Goal: Check status

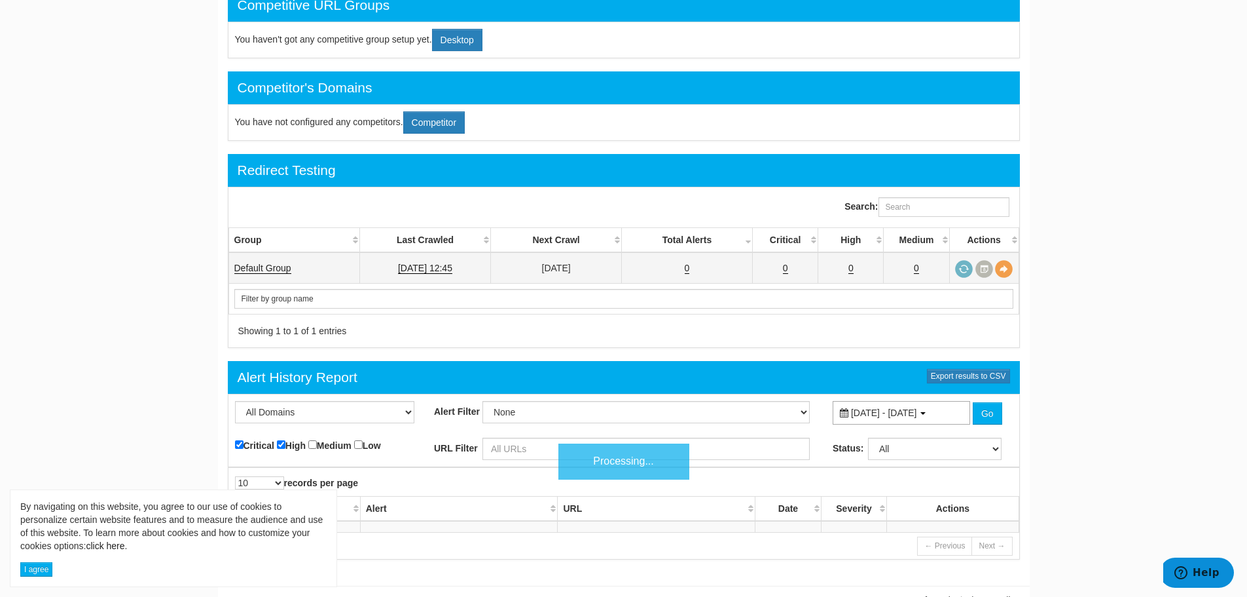
scroll to position [401, 0]
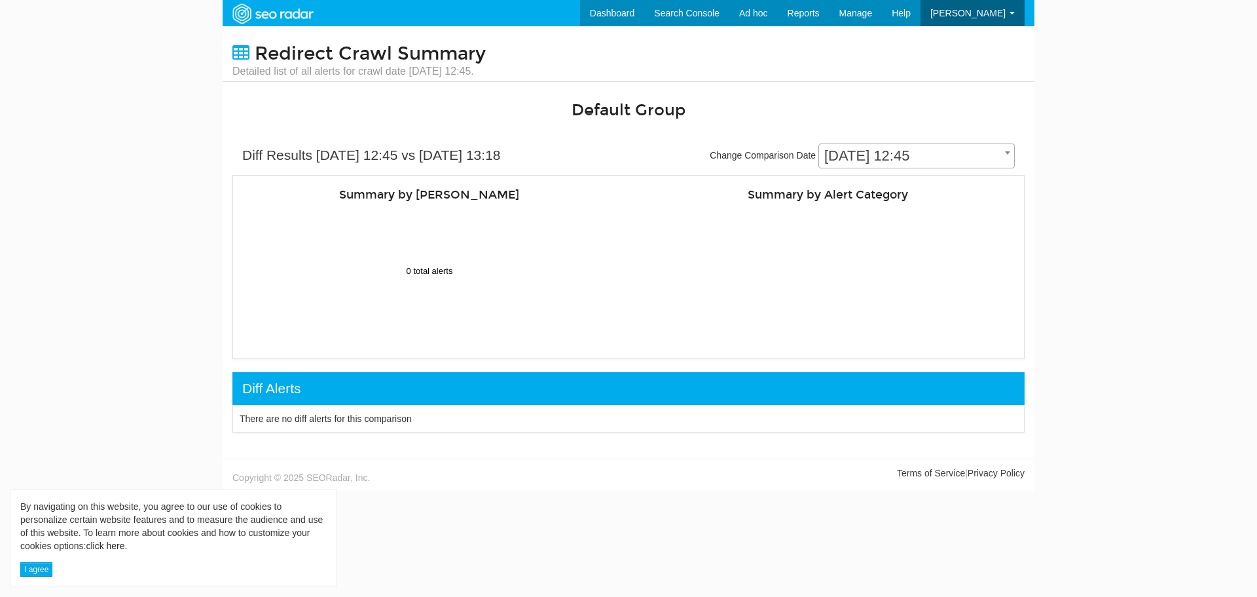
scroll to position [52, 0]
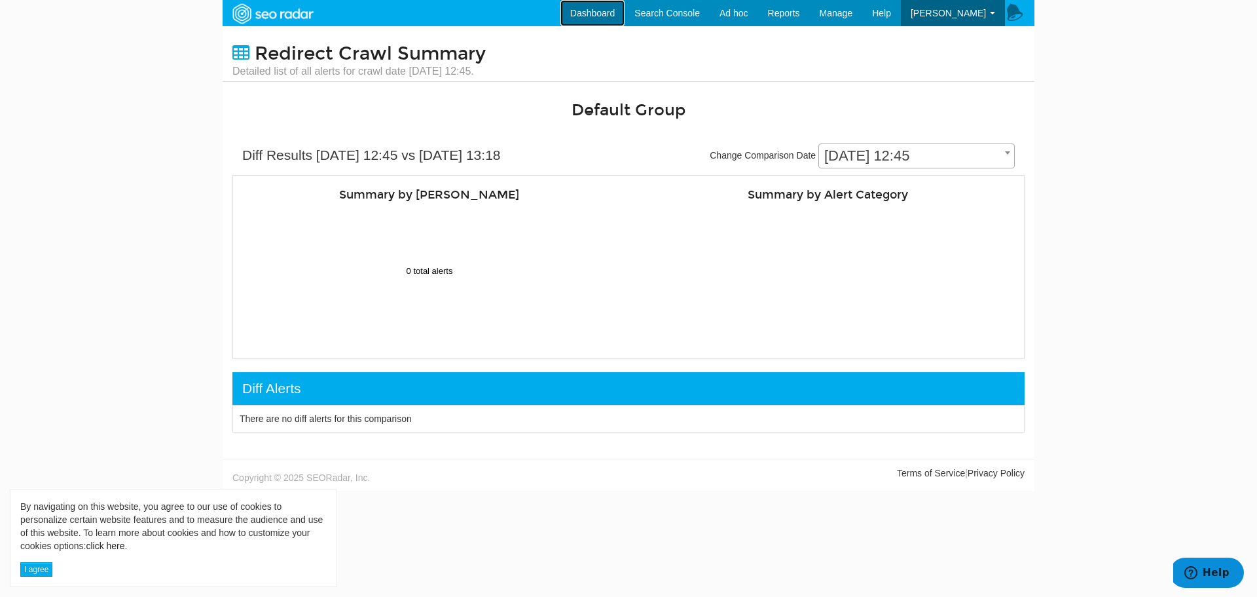
click at [608, 18] on link "Dashboard" at bounding box center [593, 13] width 65 height 26
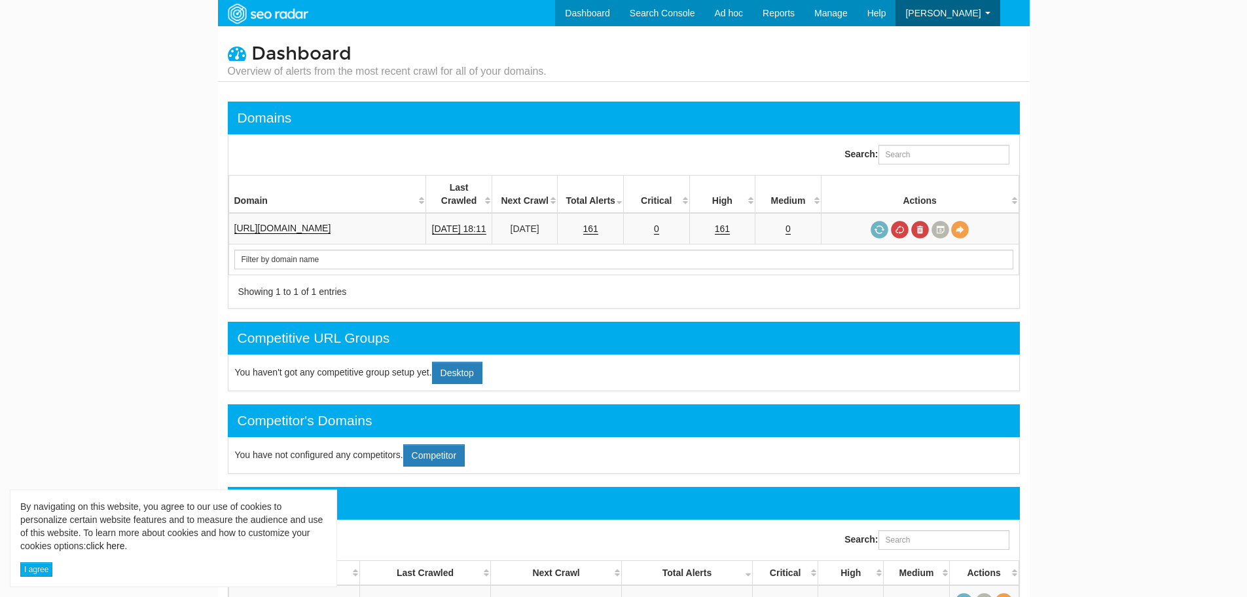
scroll to position [52, 0]
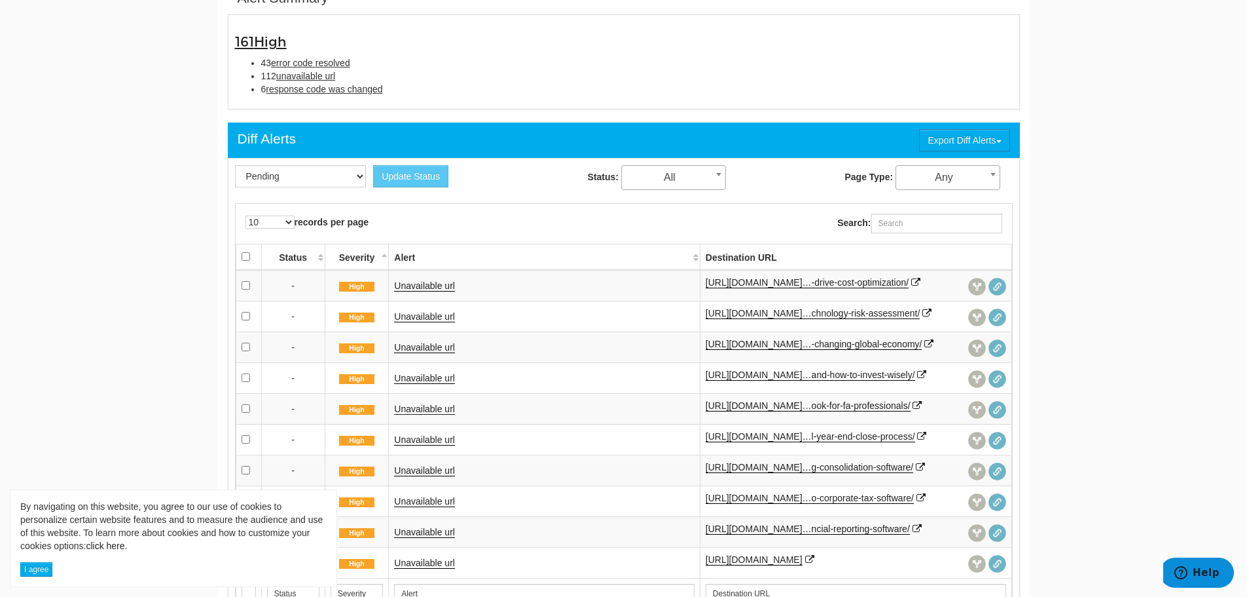
scroll to position [458, 0]
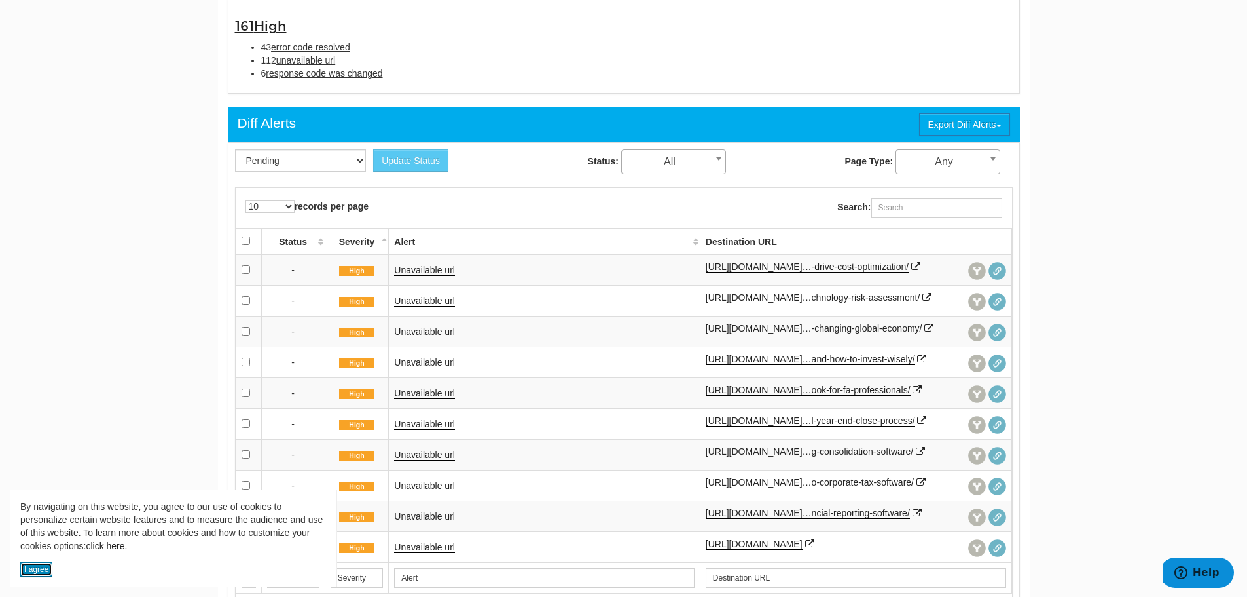
click at [45, 570] on button "I agree" at bounding box center [36, 569] width 32 height 14
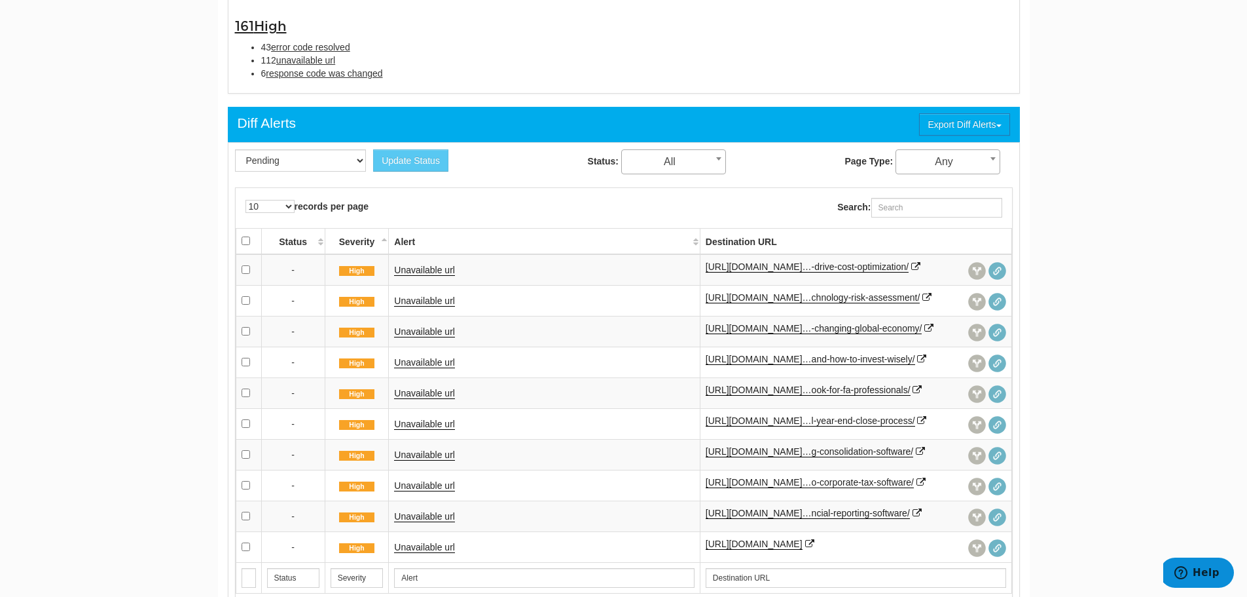
scroll to position [393, 0]
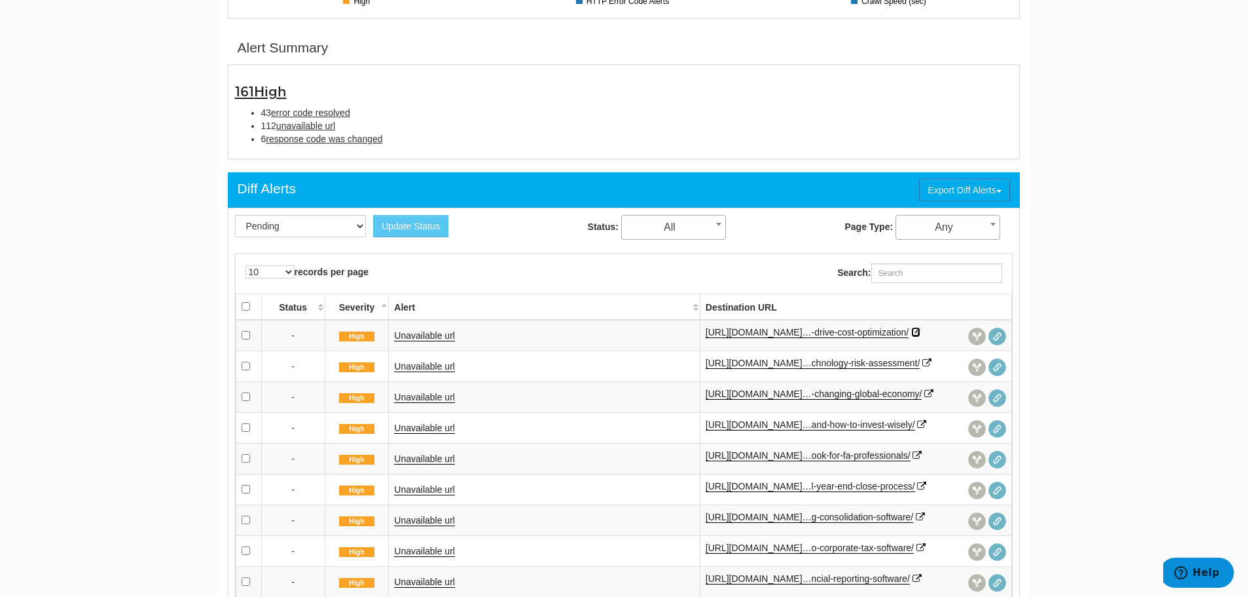
click at [911, 337] on icon at bounding box center [915, 331] width 9 height 9
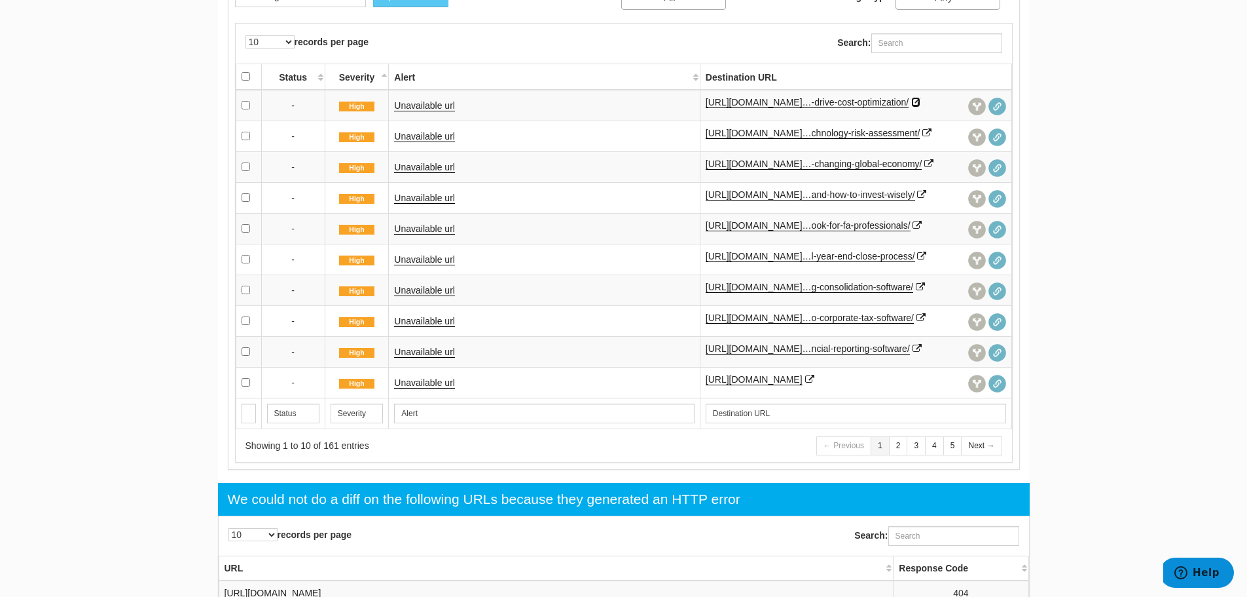
scroll to position [655, 0]
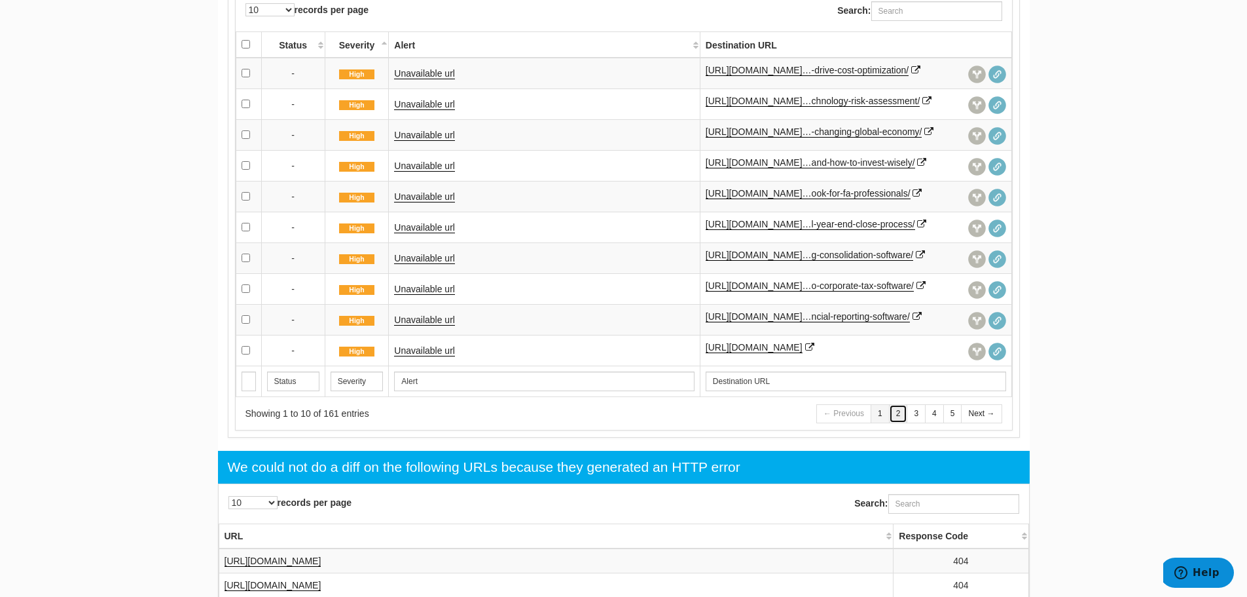
click at [896, 423] on link "2" at bounding box center [898, 413] width 19 height 19
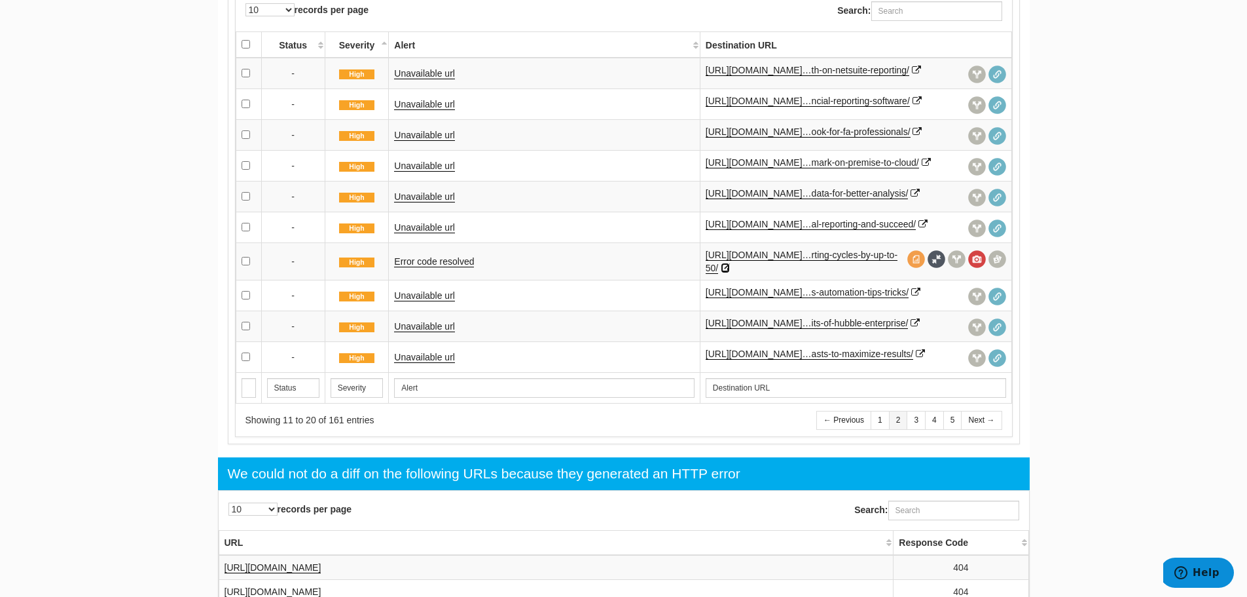
click at [730, 272] on icon at bounding box center [725, 267] width 9 height 9
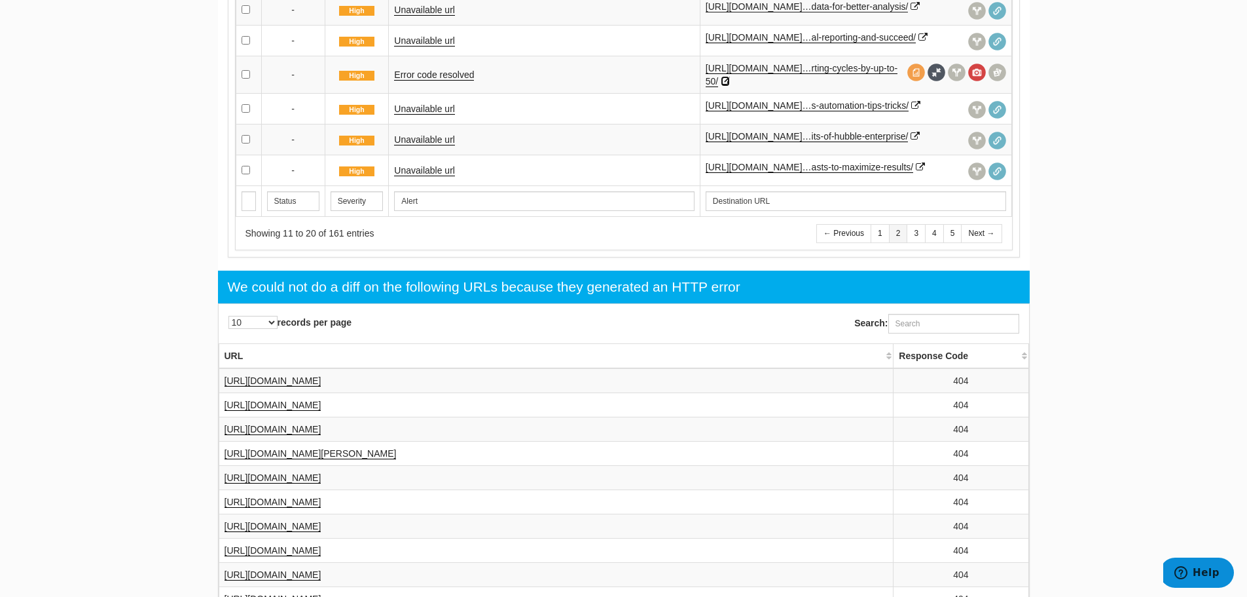
scroll to position [576, 0]
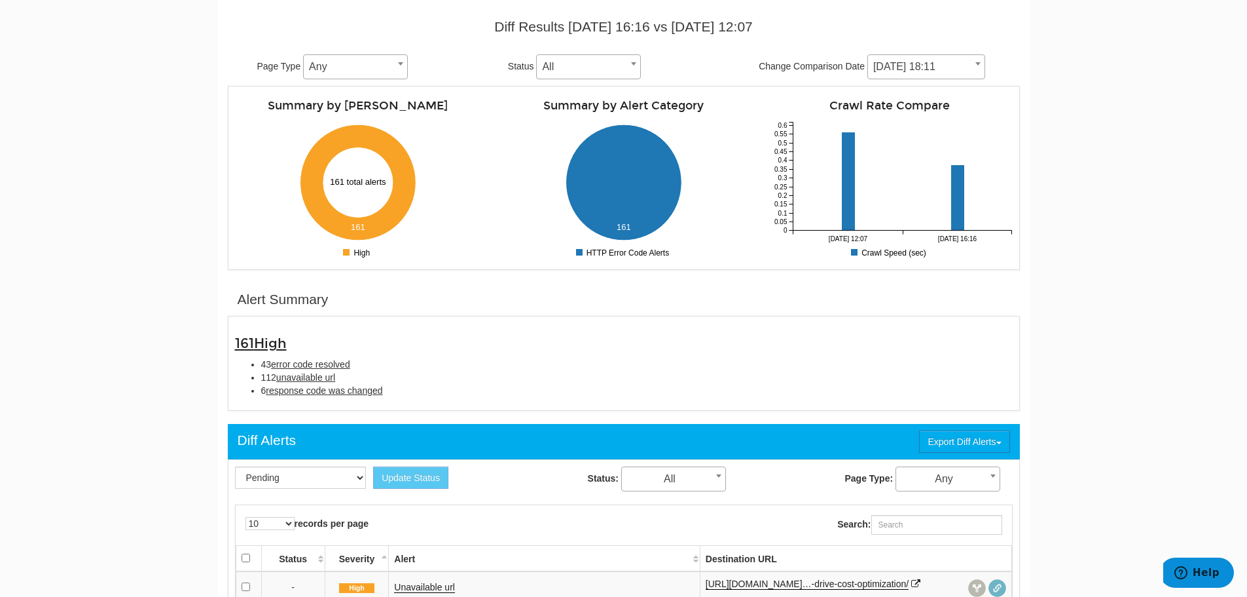
scroll to position [196, 0]
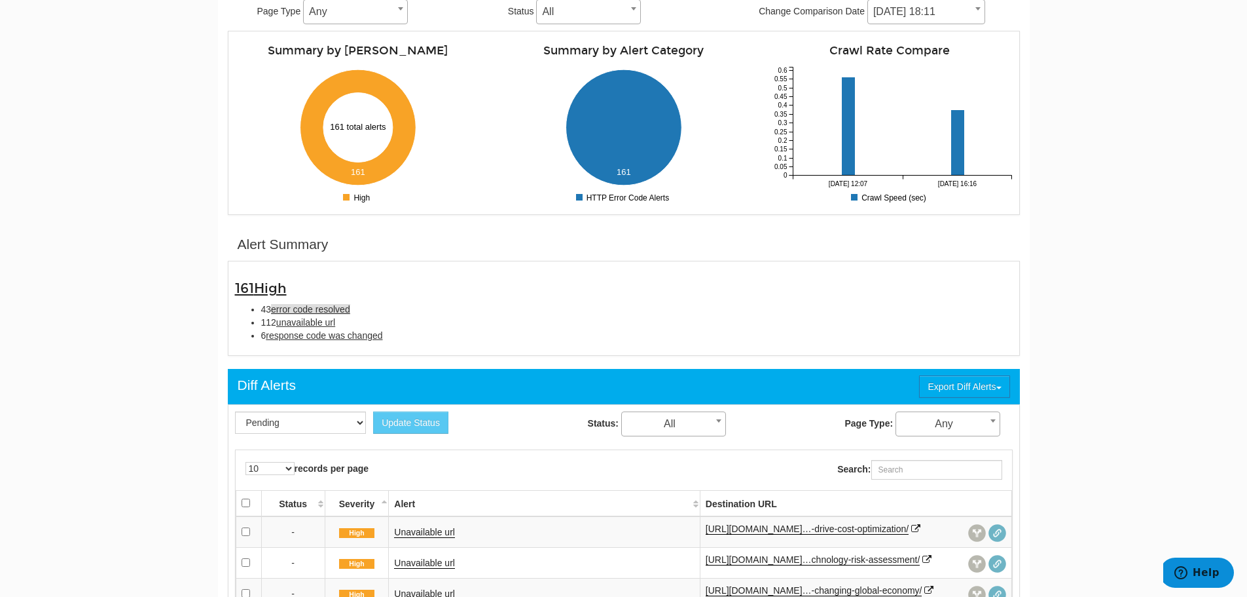
click at [337, 308] on span "error code resolved" at bounding box center [310, 309] width 79 height 10
type input "error code resolved"
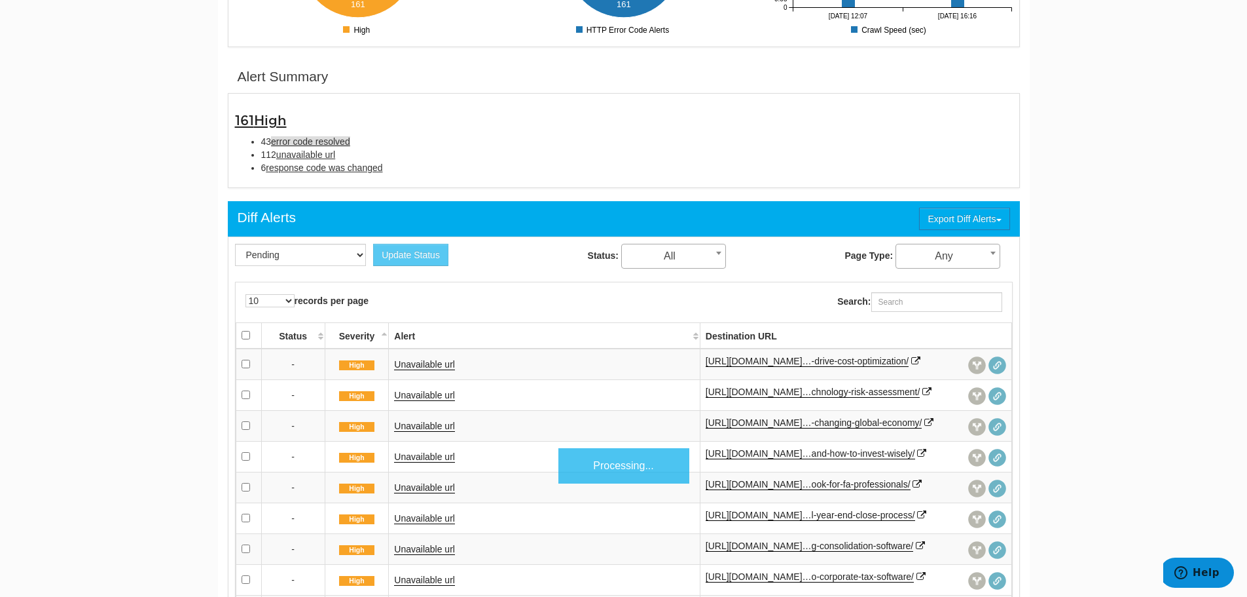
scroll to position [424, 0]
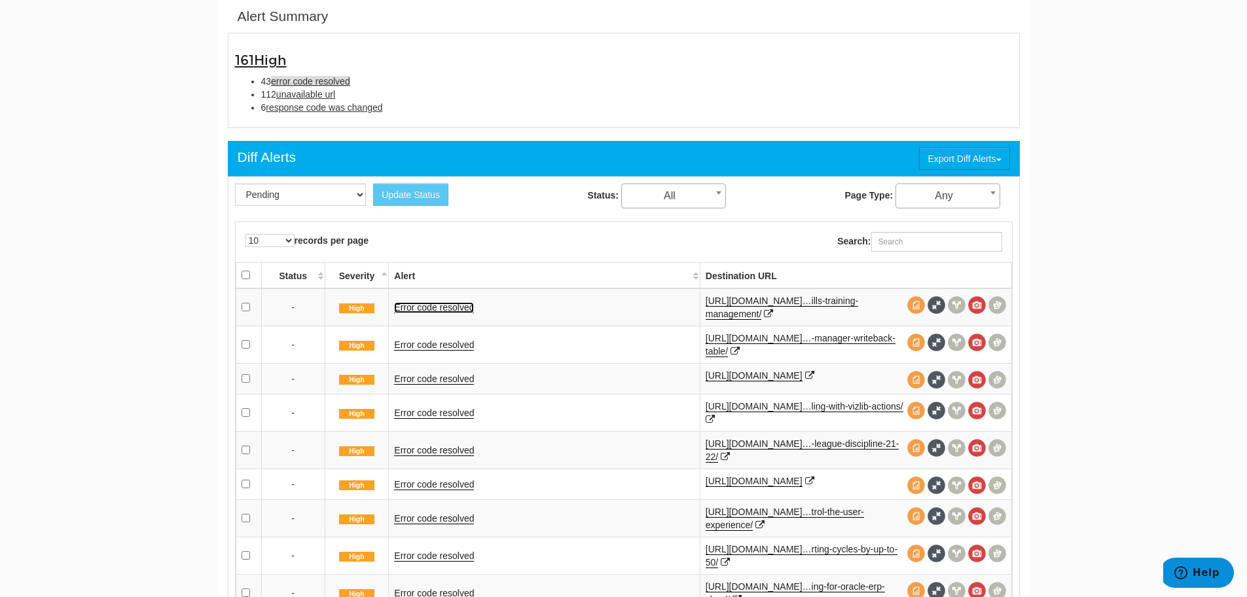
click at [450, 308] on link "Error code resolved" at bounding box center [434, 307] width 80 height 11
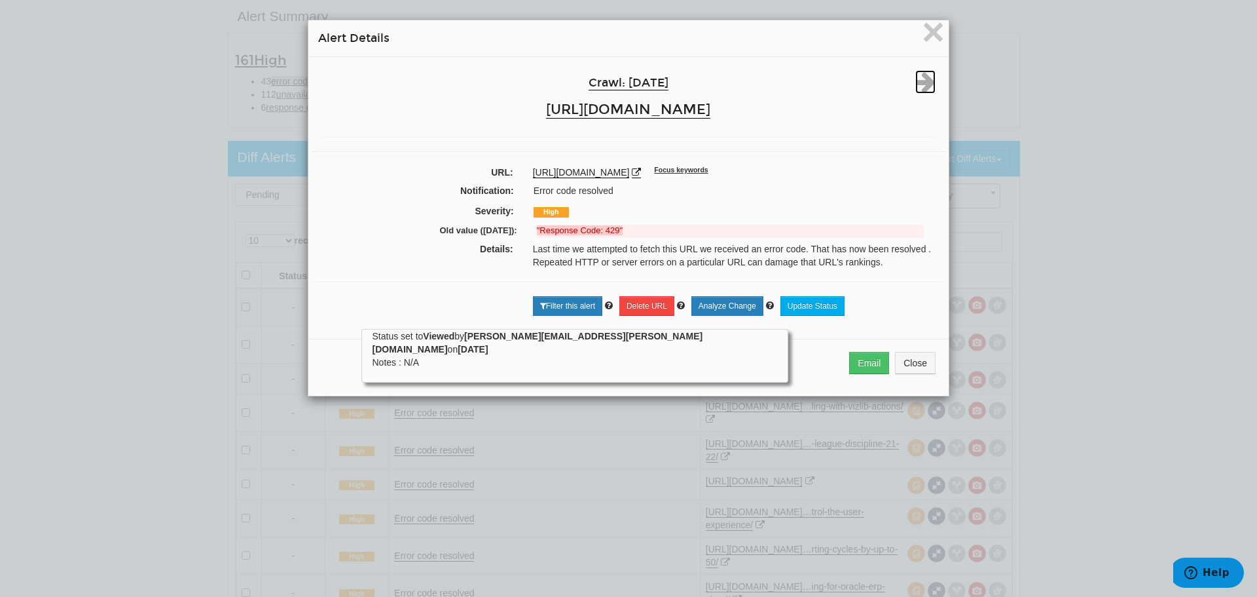
click at [923, 85] on icon at bounding box center [925, 82] width 20 height 24
click at [923, 80] on icon at bounding box center [925, 82] width 20 height 24
click at [923, 79] on icon at bounding box center [925, 82] width 20 height 24
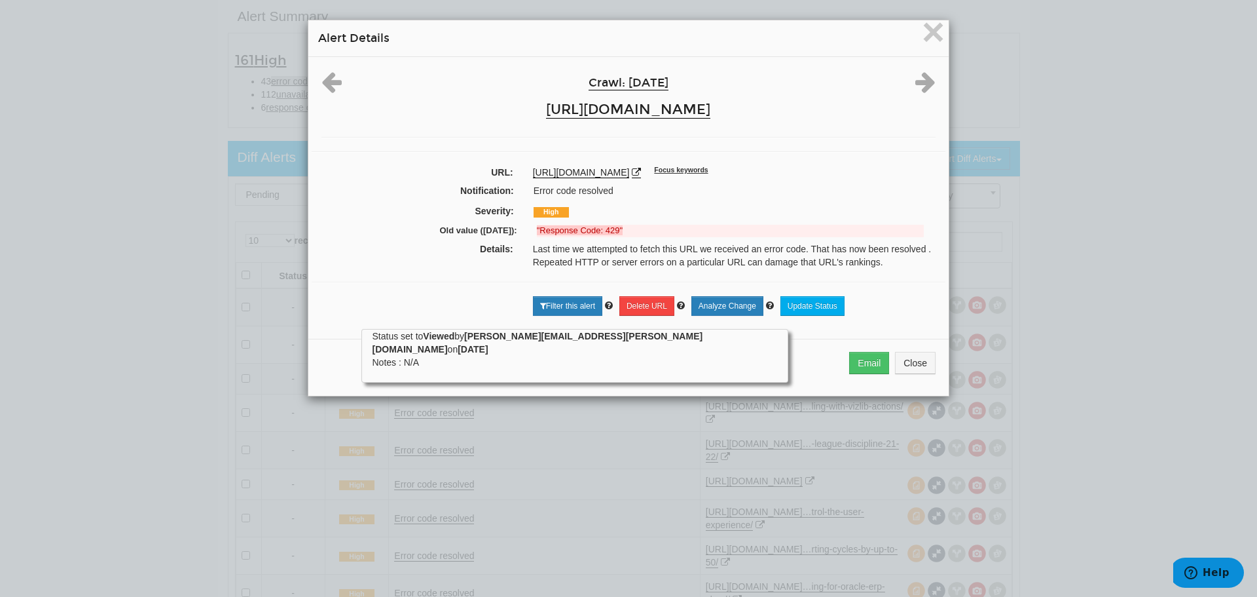
click at [923, 79] on icon at bounding box center [925, 82] width 20 height 24
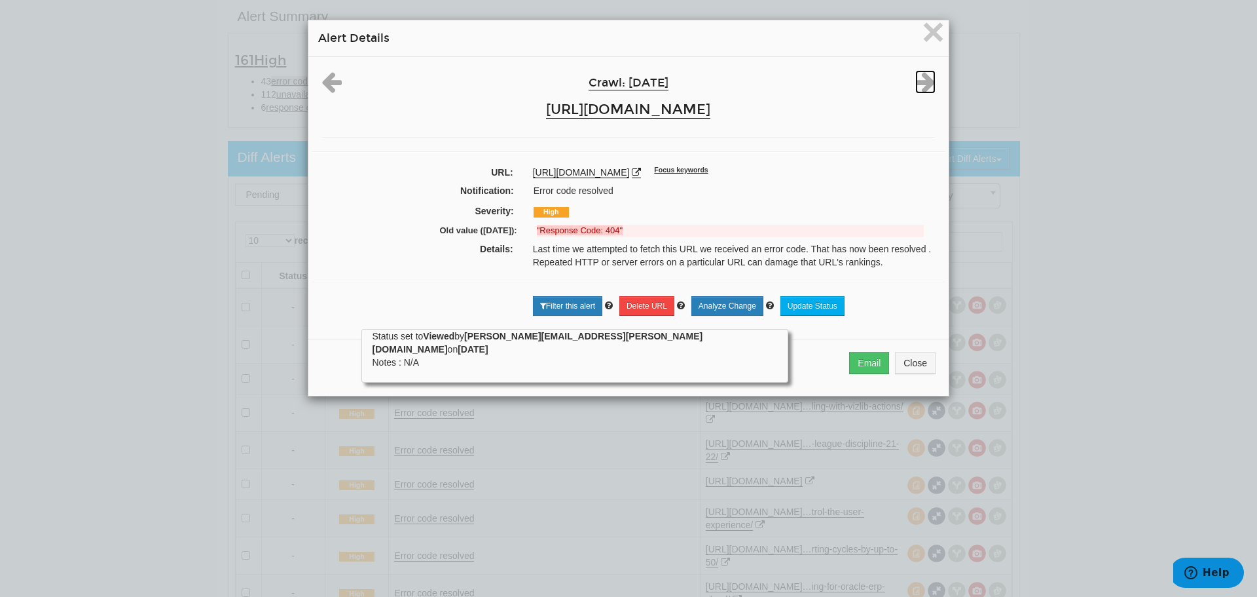
click at [923, 79] on icon at bounding box center [925, 82] width 20 height 24
click at [923, 79] on div "Crawl: 08/31/2025 https://insightsoftware.com" at bounding box center [629, 97] width 634 height 54
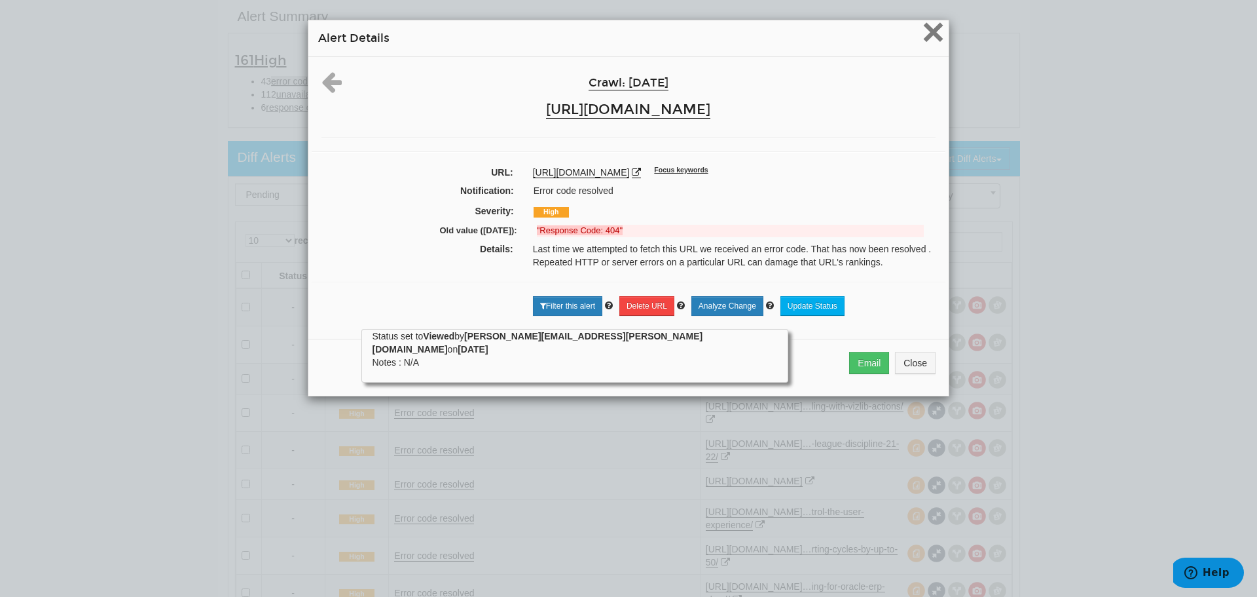
click at [923, 34] on span "×" at bounding box center [933, 32] width 23 height 44
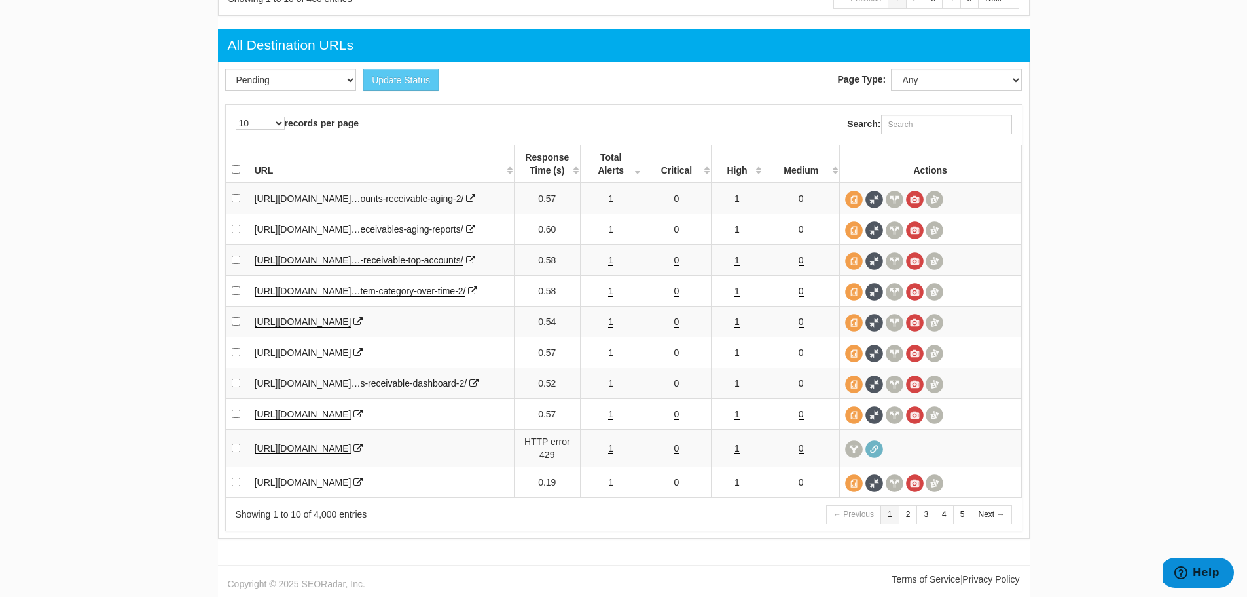
scroll to position [2017, 0]
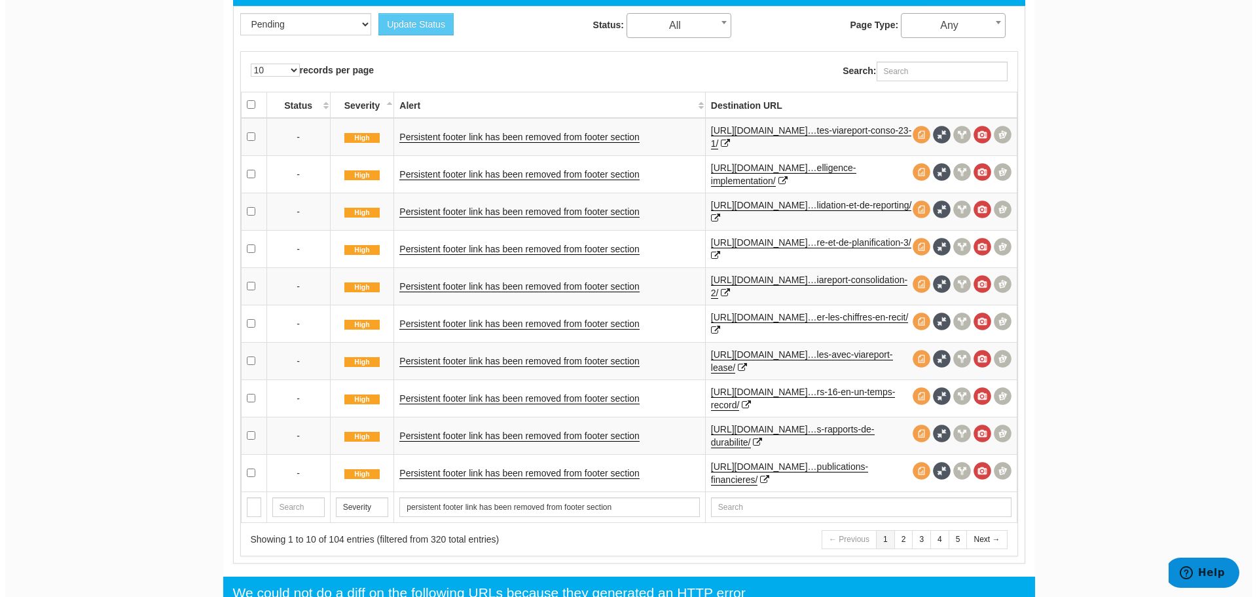
scroll to position [686, 0]
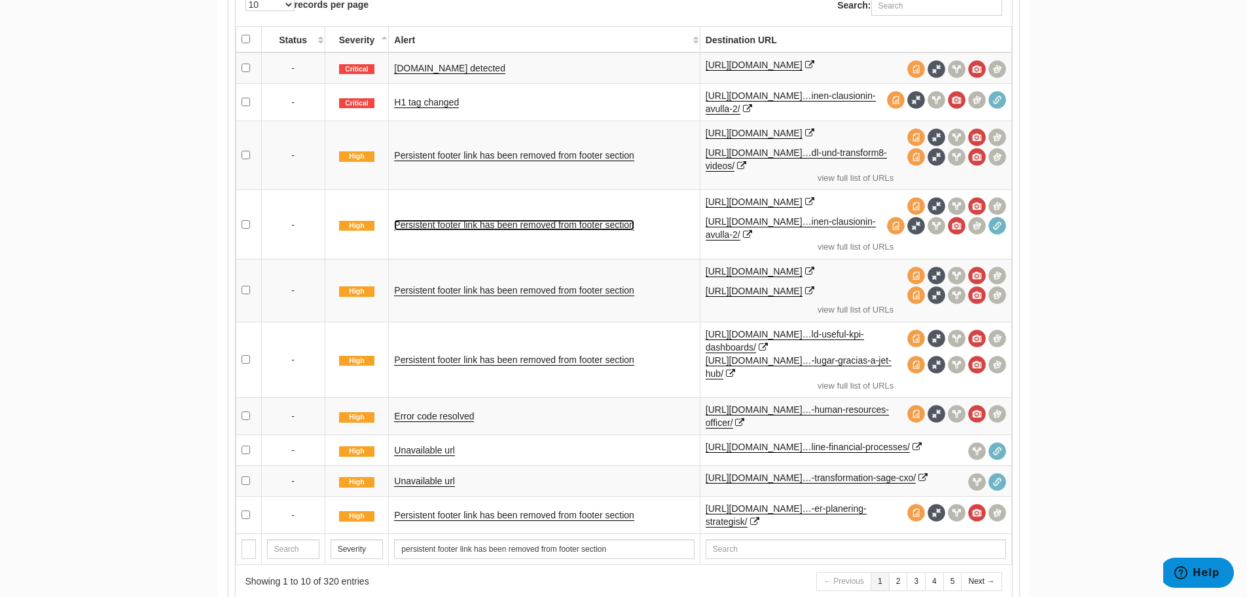
click at [610, 230] on link "Persistent footer link has been removed from footer section" at bounding box center [514, 224] width 240 height 11
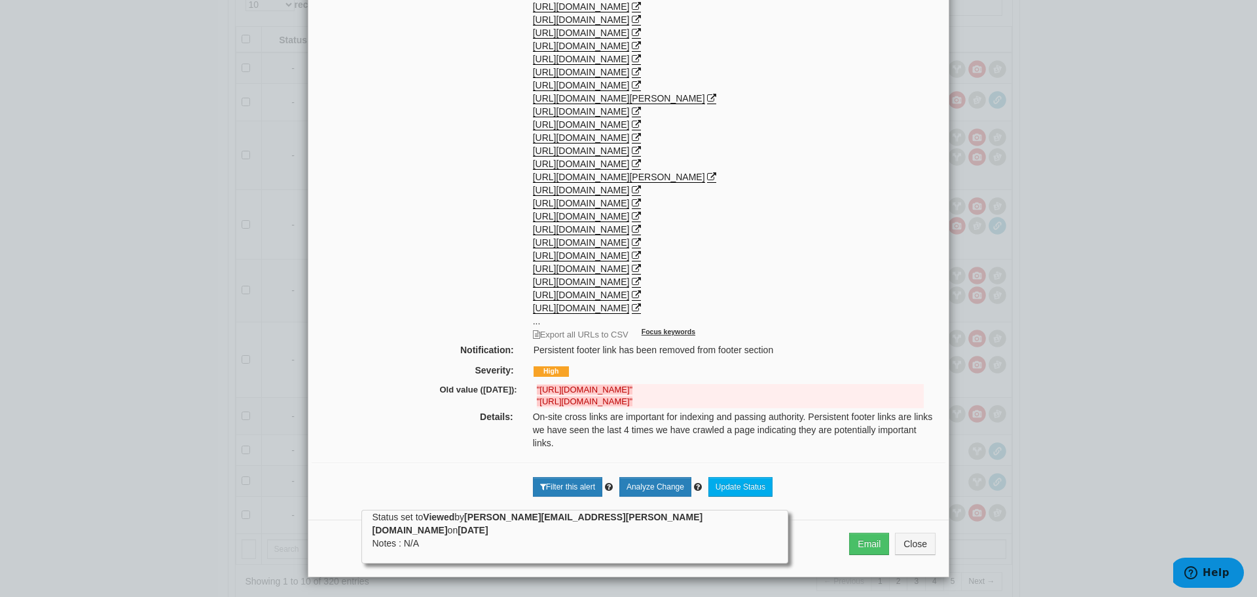
scroll to position [327, 0]
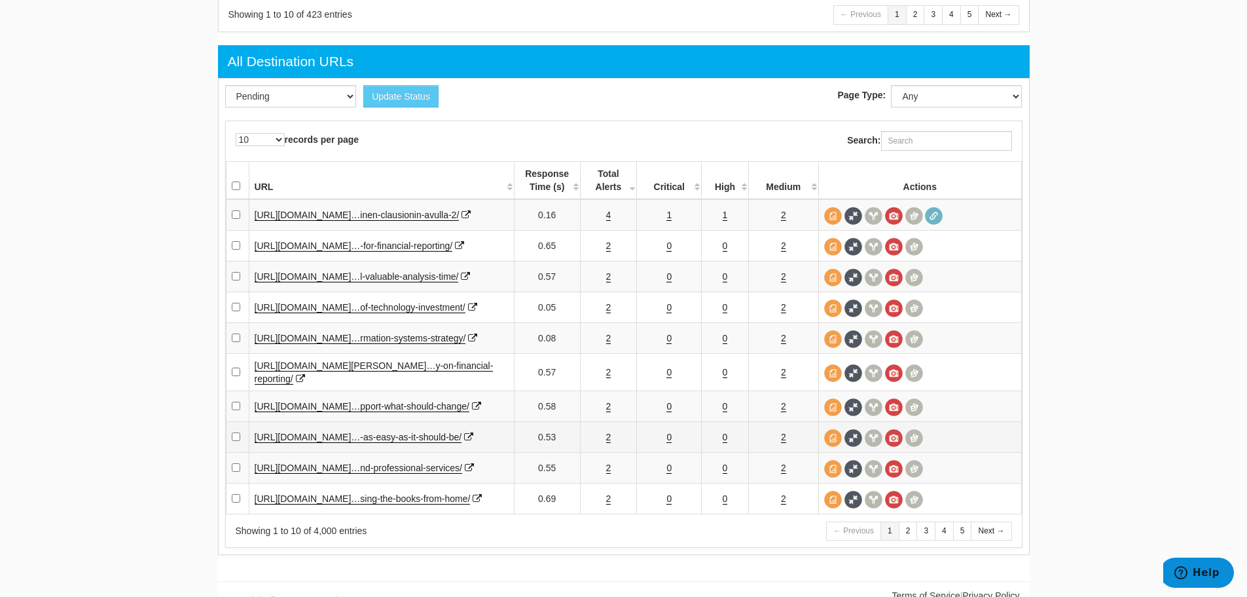
scroll to position [2197, 0]
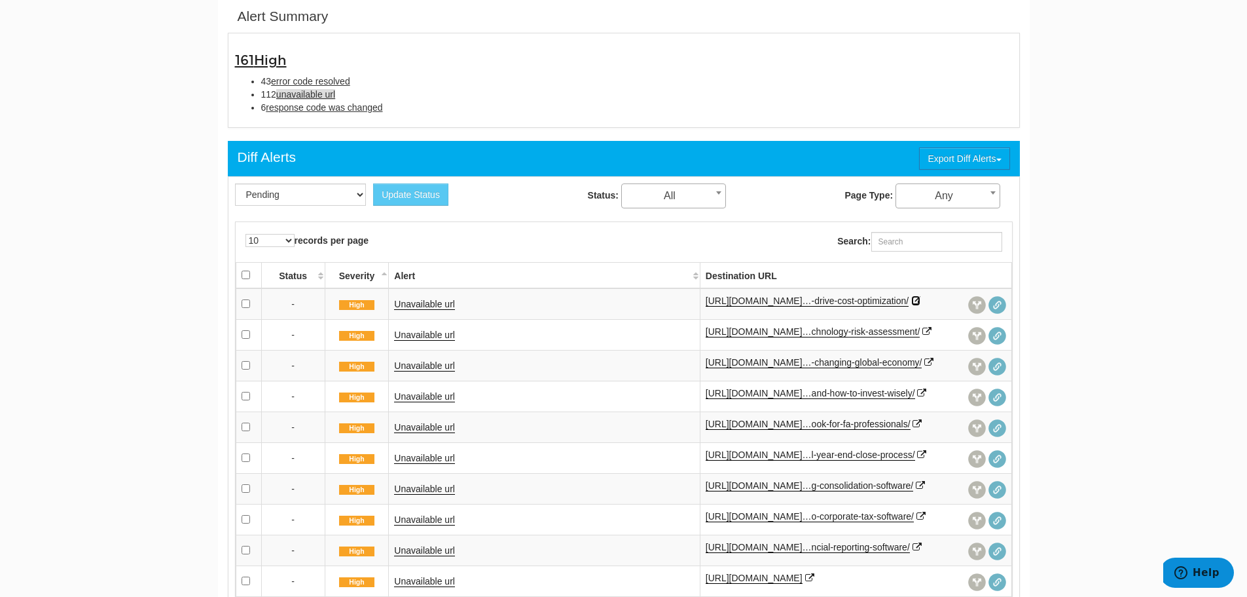
click at [911, 305] on icon at bounding box center [915, 300] width 9 height 9
